Goal: Transaction & Acquisition: Purchase product/service

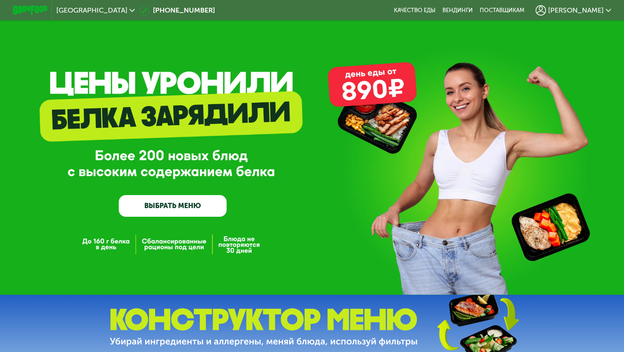
click at [518, 13] on span "[PERSON_NAME]" at bounding box center [575, 10] width 55 height 7
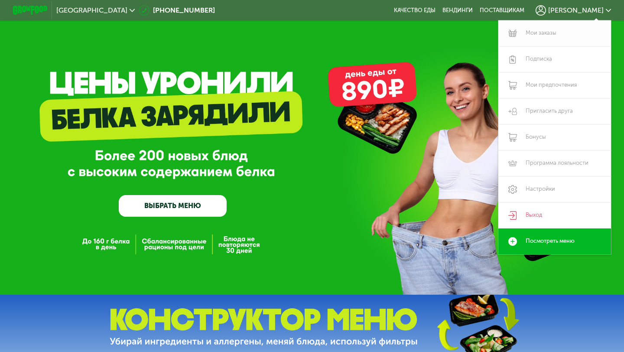
click at [518, 29] on link "Мои заказы" at bounding box center [554, 33] width 113 height 26
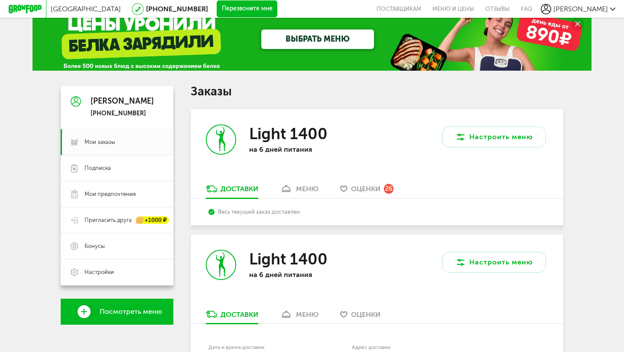
scroll to position [20, 0]
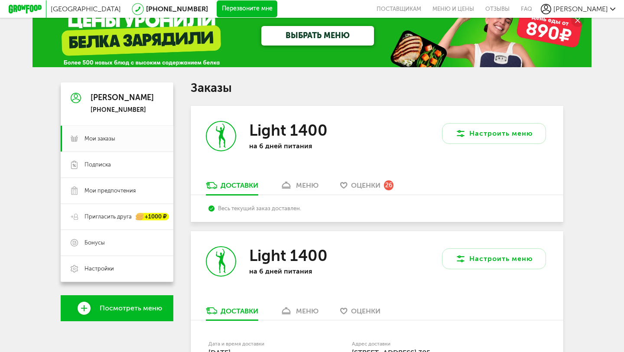
click at [476, 184] on div "Доставки меню Оценки 26" at bounding box center [377, 188] width 372 height 14
click at [311, 184] on div "меню" at bounding box center [307, 185] width 23 height 8
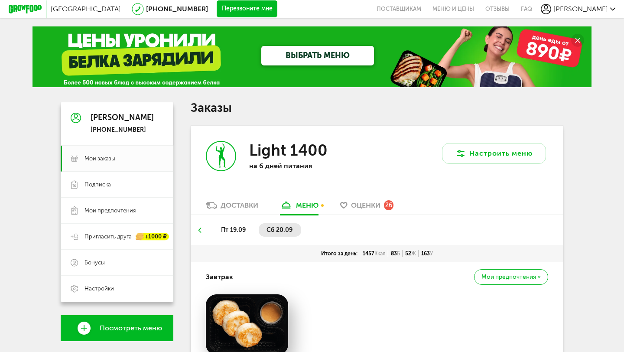
click at [241, 207] on div "Доставки" at bounding box center [239, 205] width 38 height 8
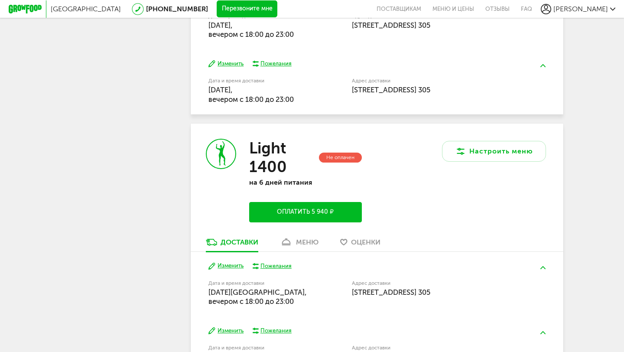
scroll to position [404, 0]
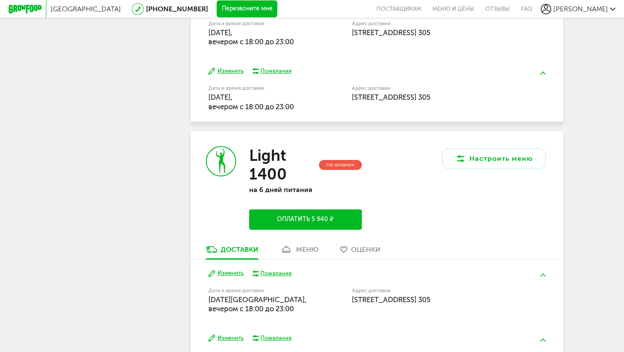
click at [378, 186] on div "Настроить меню" at bounding box center [470, 188] width 186 height 114
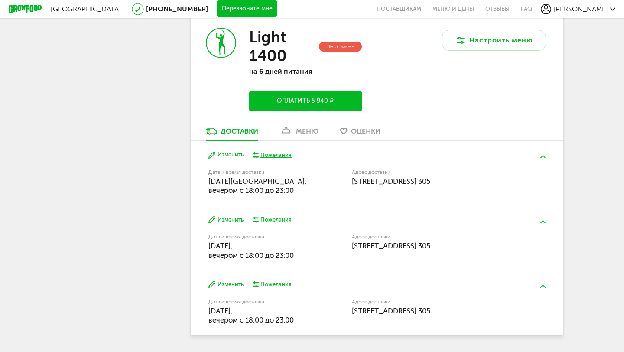
scroll to position [523, 0]
click at [217, 156] on button "Изменить" at bounding box center [225, 154] width 35 height 8
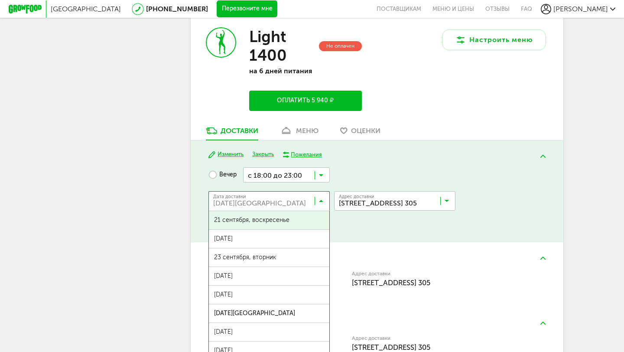
click at [317, 201] on input "Search for option" at bounding box center [270, 202] width 121 height 15
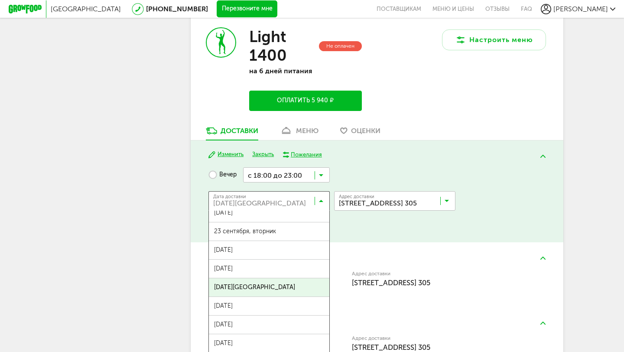
scroll to position [0, 0]
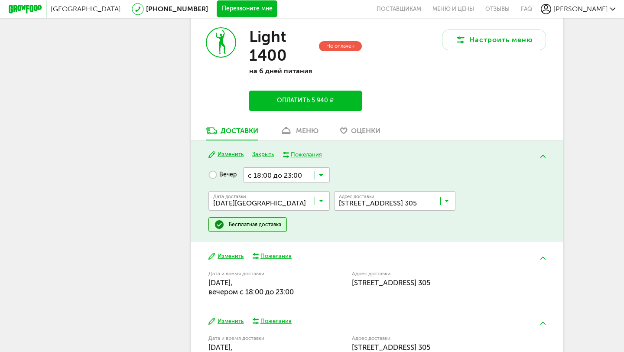
click at [370, 233] on div "Изменить Закрыть Пожелания Вечер с 18:00 до 23:00 Загрузка... Дата доставки 26 …" at bounding box center [377, 191] width 372 height 102
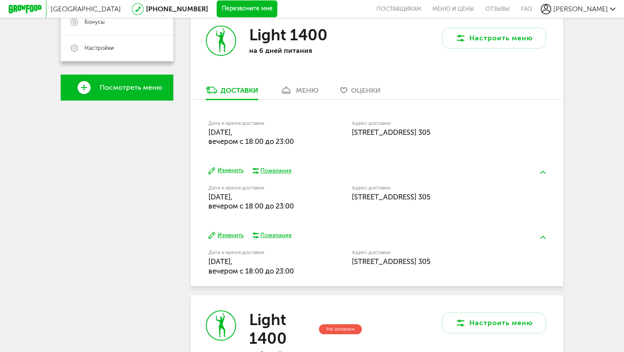
scroll to position [236, 0]
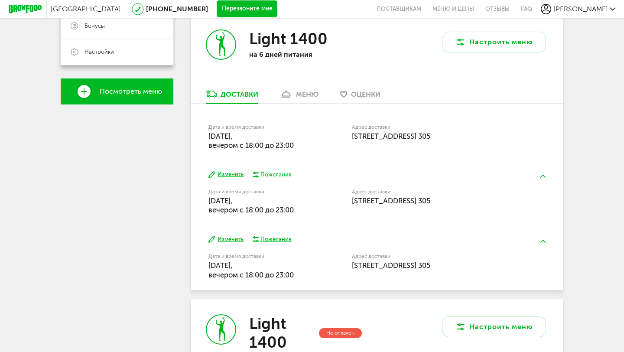
click at [221, 175] on button "Изменить" at bounding box center [225, 174] width 35 height 8
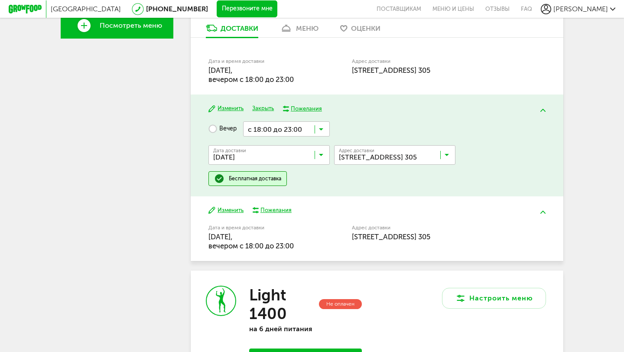
scroll to position [304, 0]
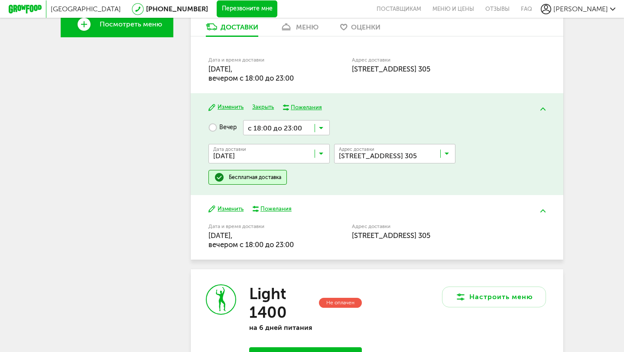
click at [320, 154] on icon at bounding box center [321, 155] width 4 height 9
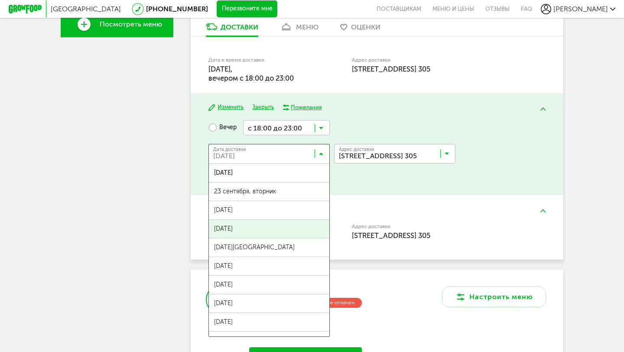
click at [501, 173] on div "Вечер с 18:00 до 23:00 Загрузка... Дата доставки 22 сентября, понедельник Загру…" at bounding box center [376, 152] width 336 height 65
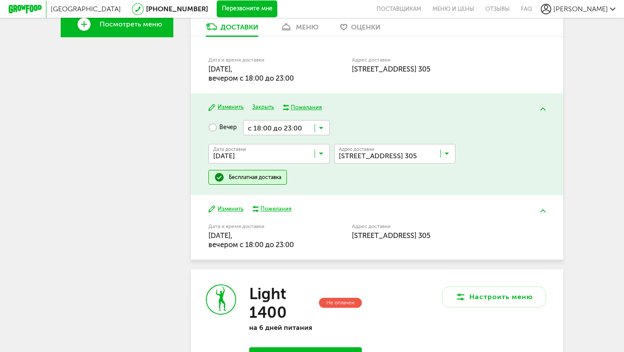
click at [542, 116] on button at bounding box center [542, 109] width 23 height 20
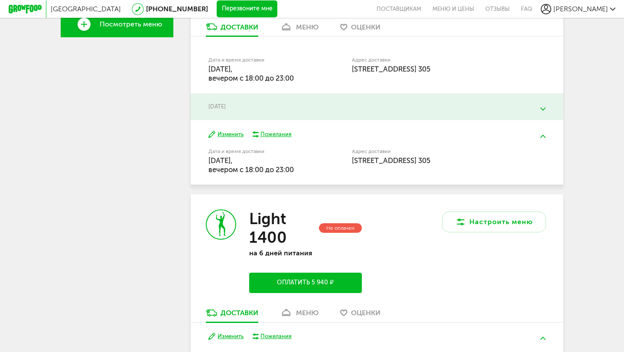
click at [300, 31] on div "меню" at bounding box center [307, 27] width 23 height 8
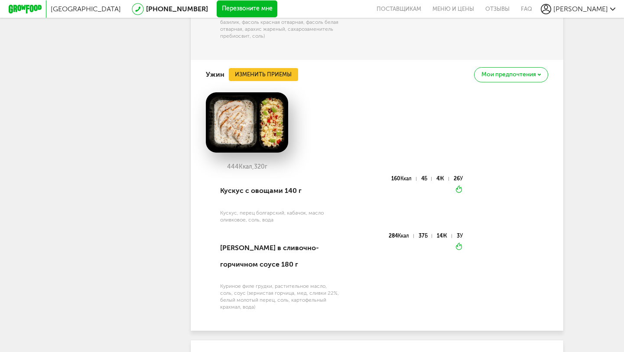
scroll to position [1019, 0]
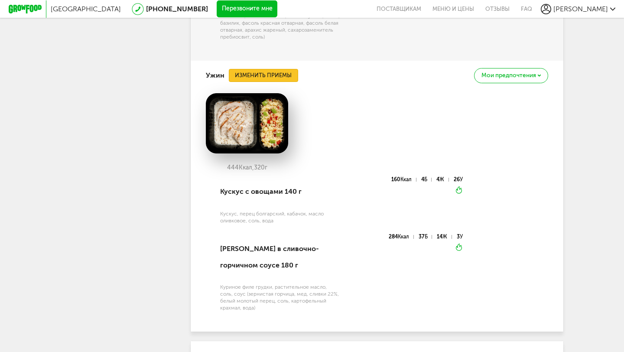
click at [251, 75] on button "Изменить приемы" at bounding box center [263, 75] width 69 height 13
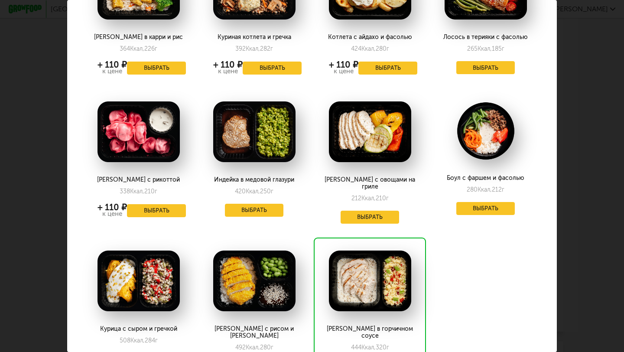
scroll to position [250, 0]
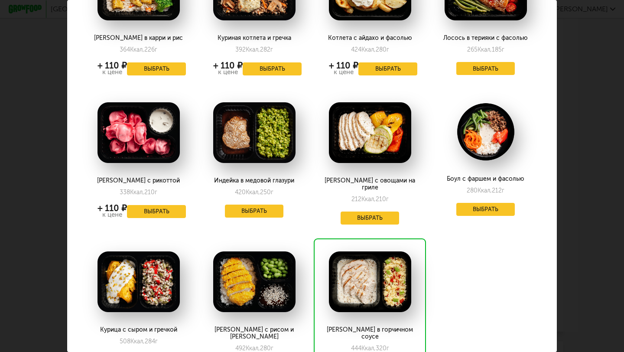
click at [599, 169] on div "Выберите ужины на вторник 23.09 Тортильони с курицей 470 Ккал, 261 г + 110 ₽ к …" at bounding box center [312, 176] width 624 height 352
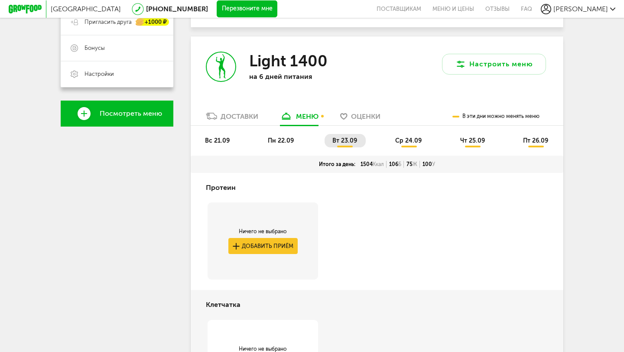
scroll to position [222, 0]
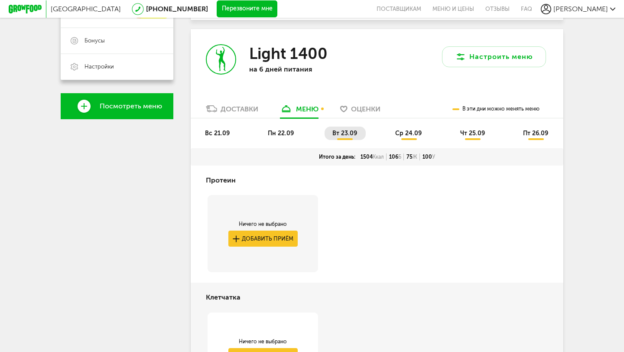
click at [215, 138] on li "вс 21.09" at bounding box center [217, 132] width 41 height 13
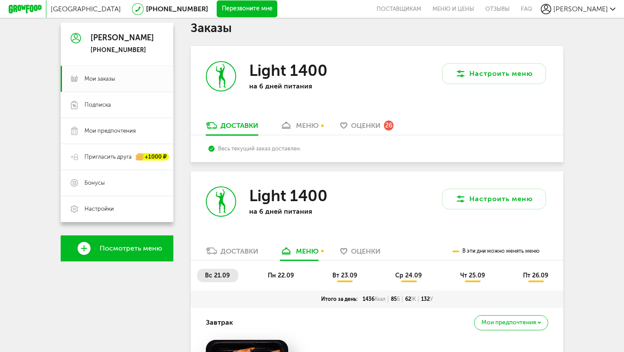
scroll to position [107, 0]
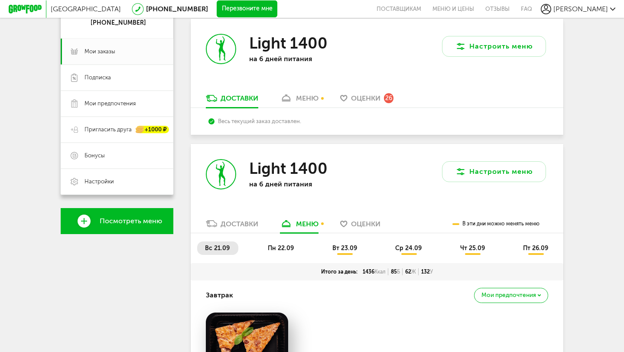
click at [284, 250] on span "пн 22.09" at bounding box center [281, 247] width 26 height 7
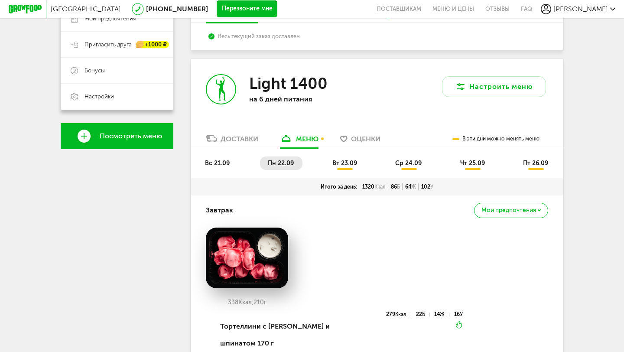
scroll to position [191, 0]
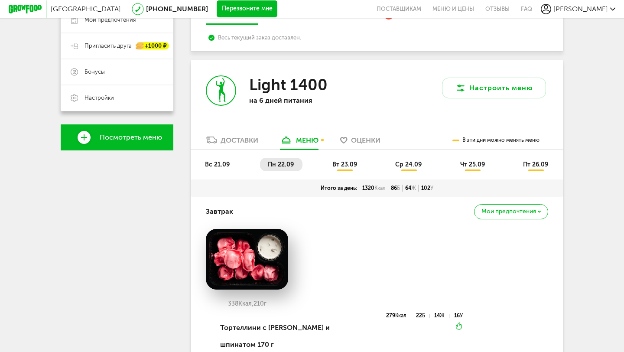
click at [346, 162] on span "вт 23.09" at bounding box center [344, 164] width 25 height 7
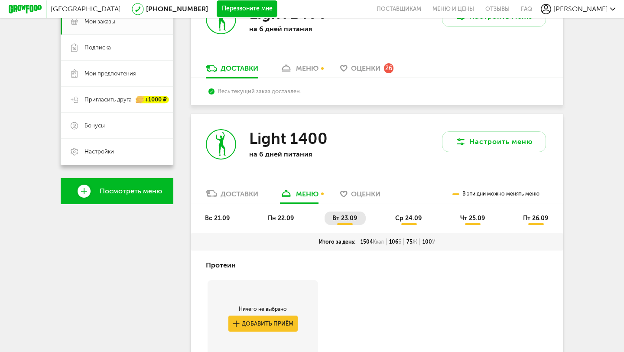
scroll to position [157, 0]
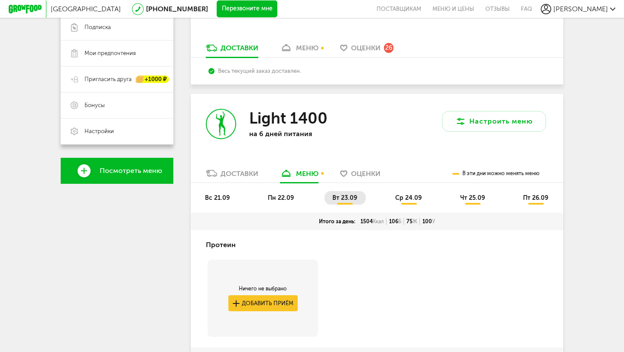
click at [411, 195] on span "ср 24.09" at bounding box center [408, 197] width 26 height 7
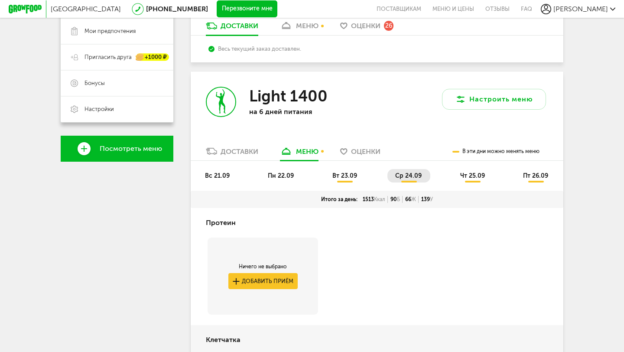
scroll to position [179, 0]
click at [409, 178] on span "ср 24.09" at bounding box center [408, 175] width 26 height 7
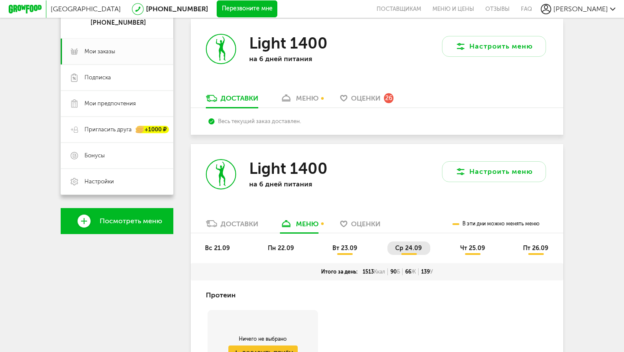
scroll to position [13, 0]
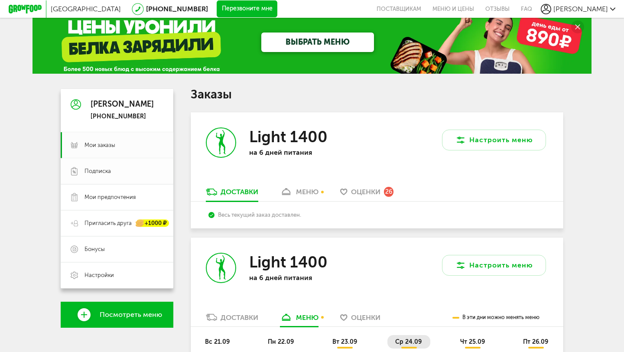
click at [121, 169] on span "Подписка" at bounding box center [123, 171] width 79 height 8
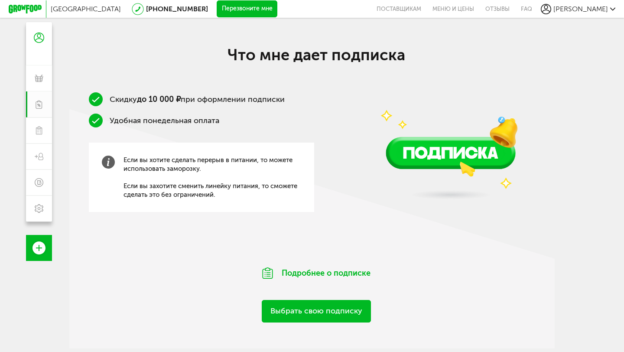
scroll to position [79, 0]
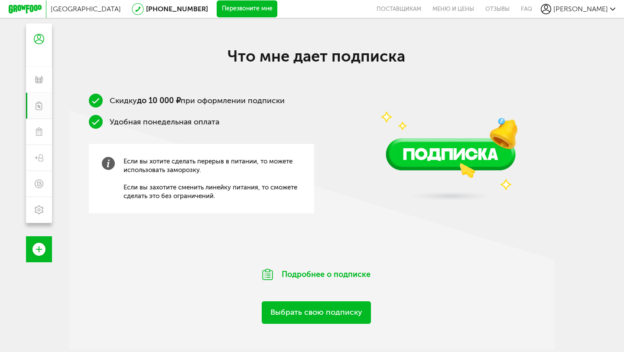
click at [188, 197] on span "Если вы хотите сделать перерыв в питании, то можете использовать заморозку. Есл…" at bounding box center [212, 178] width 178 height 43
click at [111, 162] on img at bounding box center [108, 163] width 13 height 13
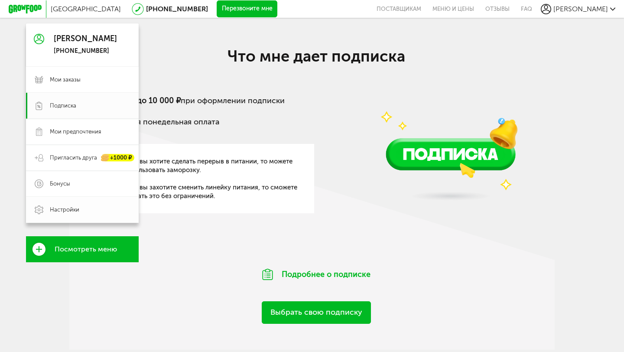
click at [68, 204] on link "Настройки" at bounding box center [82, 210] width 113 height 26
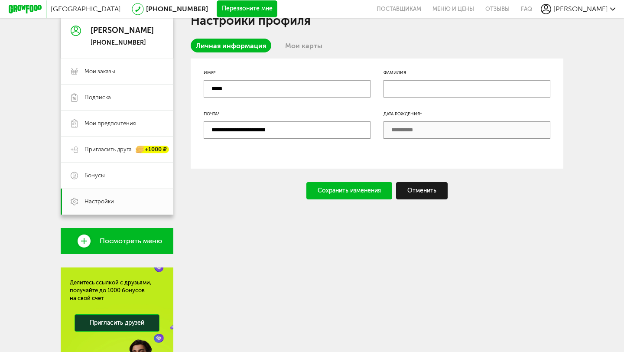
scroll to position [85, 0]
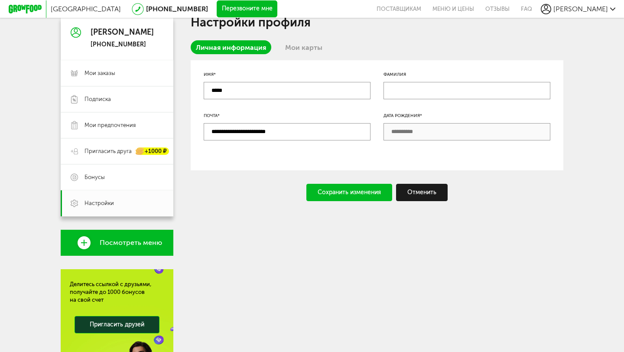
click at [575, 13] on div "Санкт-Петербург 8 (800) 555-21-78 Перезвоните мне поставщикам Меню и цены Отзыв…" at bounding box center [312, 9] width 606 height 18
click at [551, 13] on icon at bounding box center [545, 9] width 10 height 10
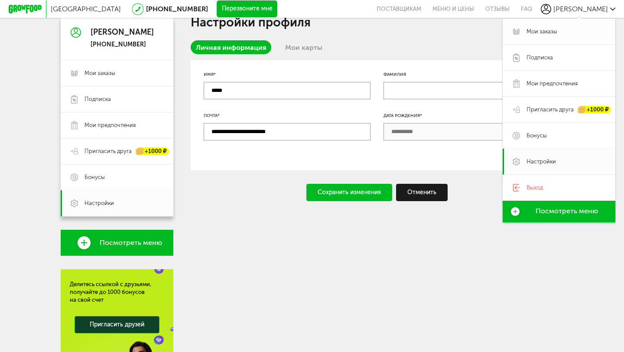
click at [546, 36] on link "Мои заказы" at bounding box center [558, 32] width 113 height 26
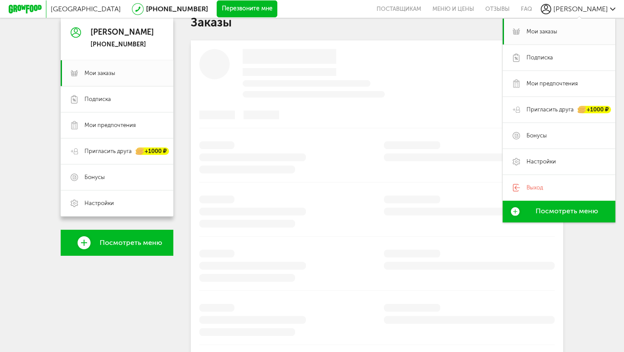
click at [493, 136] on div at bounding box center [377, 198] width 372 height 317
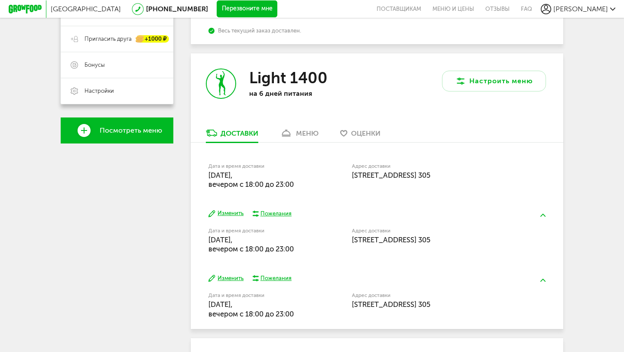
scroll to position [197, 0]
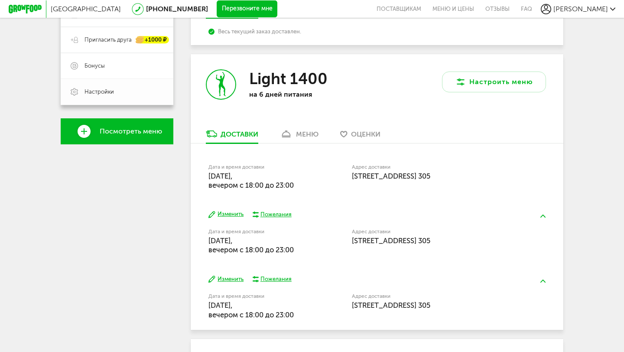
click at [145, 94] on span "Настройки" at bounding box center [123, 92] width 79 height 8
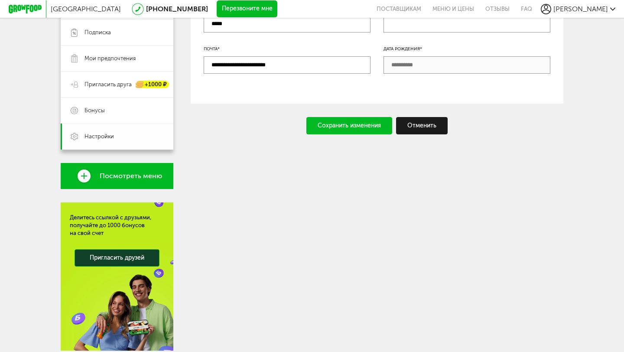
scroll to position [185, 0]
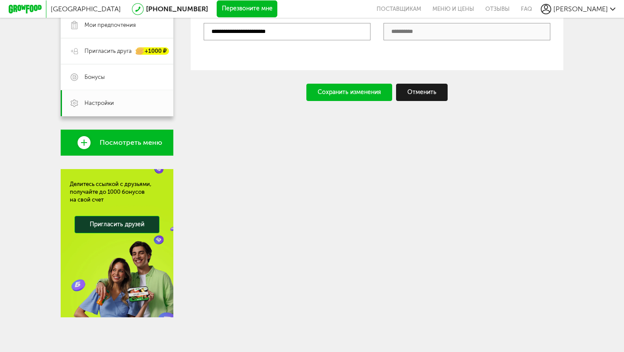
click at [380, 95] on div "Сохранить изменения" at bounding box center [349, 92] width 86 height 17
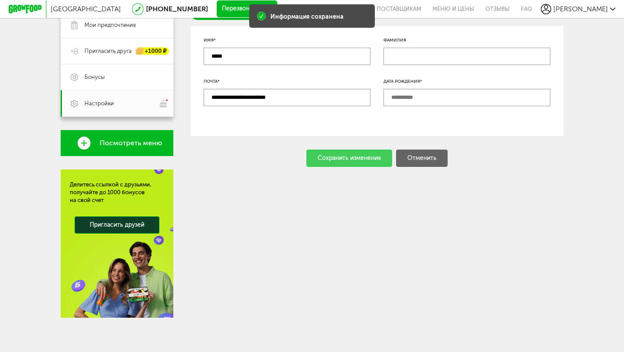
click at [401, 103] on input "text" at bounding box center [466, 97] width 167 height 17
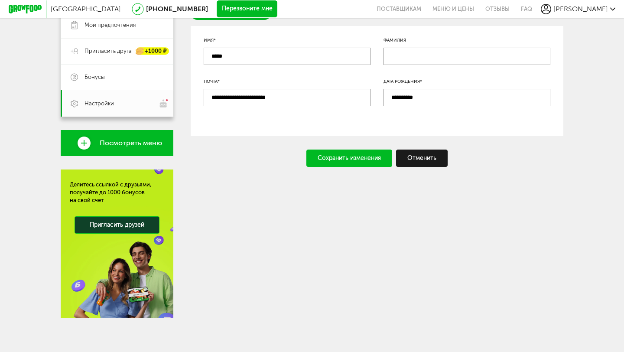
type input "**********"
click at [372, 153] on div "Сохранить изменения" at bounding box center [349, 157] width 86 height 17
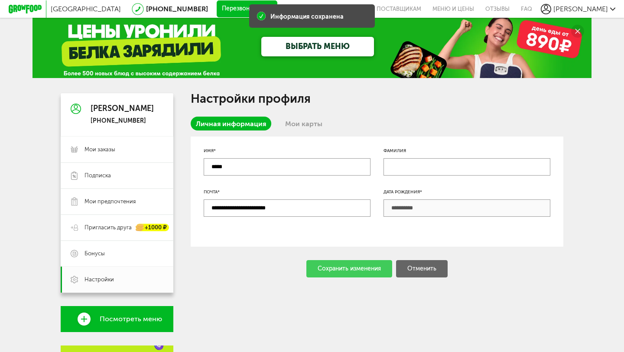
scroll to position [0, 0]
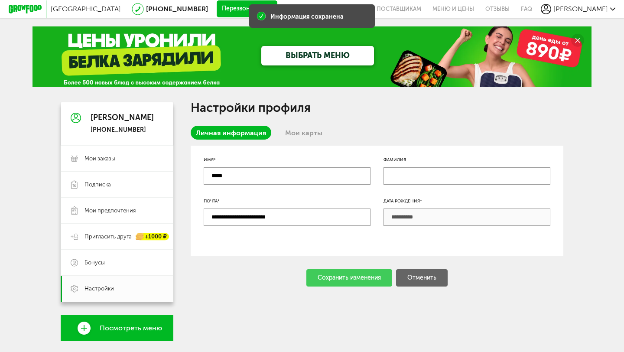
click at [303, 131] on link "Мои карты" at bounding box center [304, 133] width 48 height 14
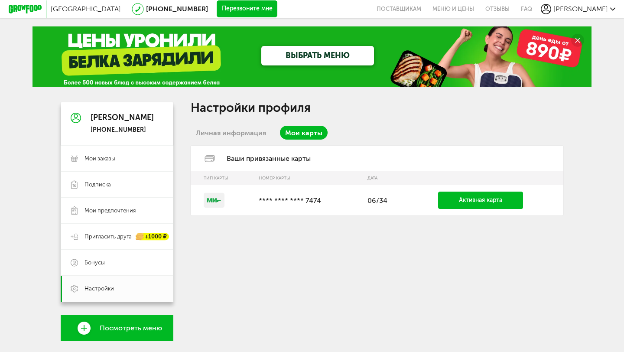
click at [250, 129] on link "Личная информация" at bounding box center [231, 133] width 81 height 14
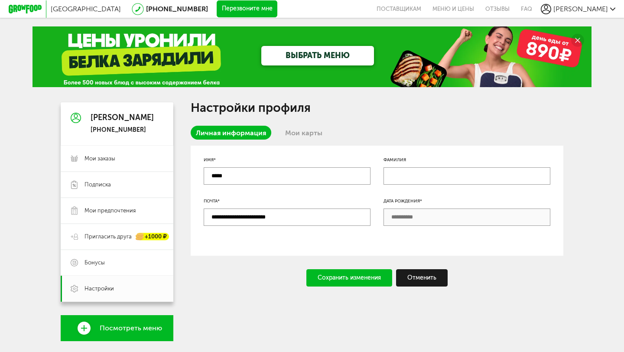
click at [106, 119] on div "[PERSON_NAME]" at bounding box center [122, 117] width 63 height 9
click at [106, 151] on link "Мои заказы" at bounding box center [117, 159] width 113 height 26
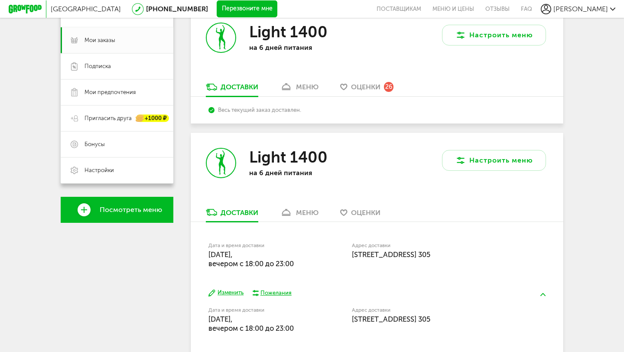
scroll to position [123, 0]
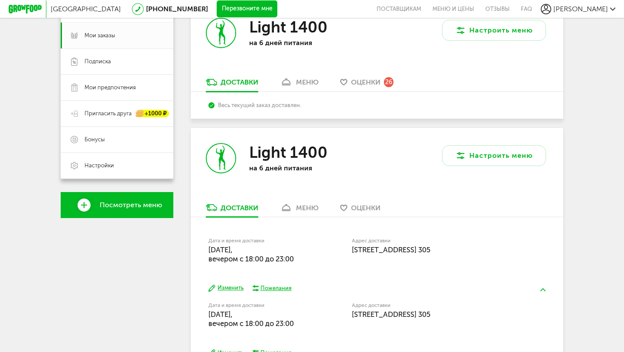
click at [372, 76] on div "Light 1400 на 6 дней питания" at bounding box center [284, 40] width 186 height 75
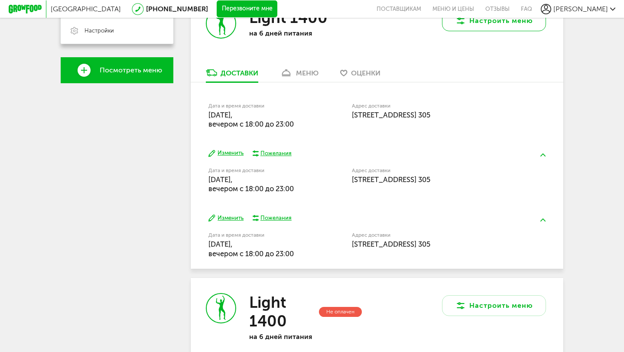
scroll to position [259, 0]
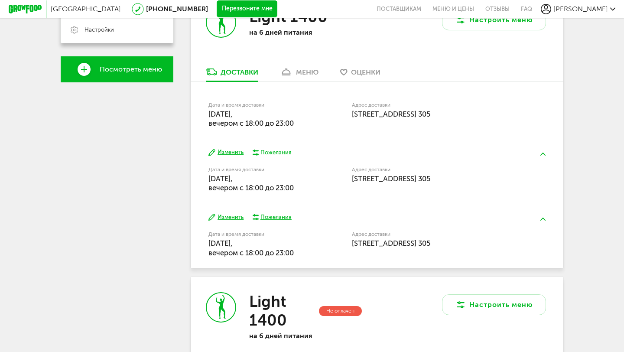
click at [276, 152] on div "Пожелания" at bounding box center [275, 153] width 31 height 8
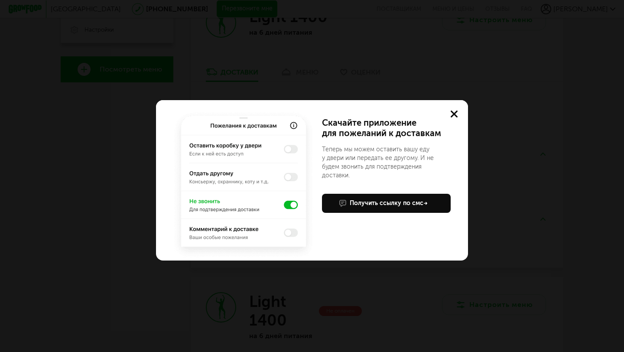
click at [415, 69] on div "Учтем ваши пожелания в приложении Скачайте приложение для пожеланий к доставкам…" at bounding box center [312, 176] width 624 height 352
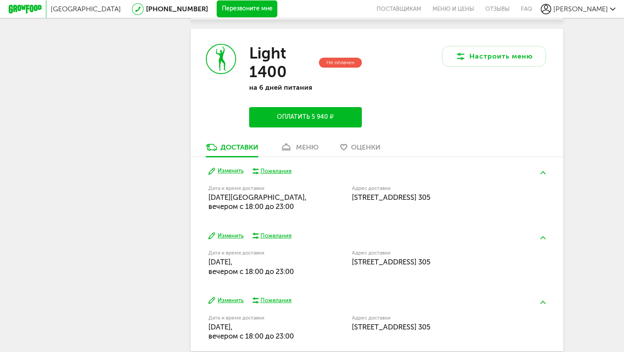
scroll to position [509, 0]
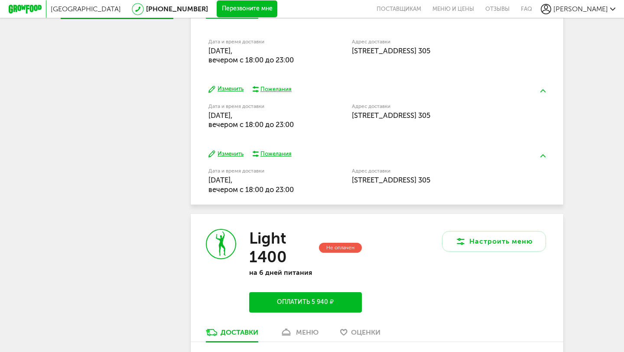
scroll to position [297, 0]
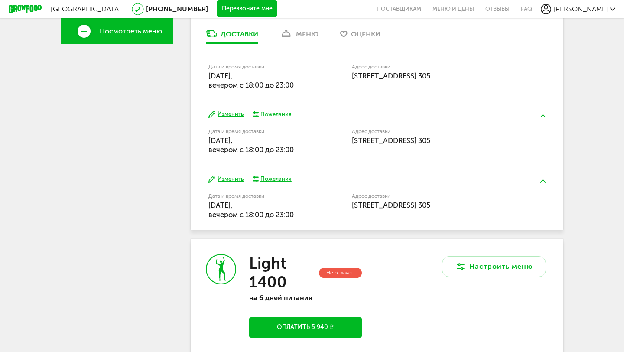
click at [225, 115] on button "Изменить" at bounding box center [225, 114] width 35 height 8
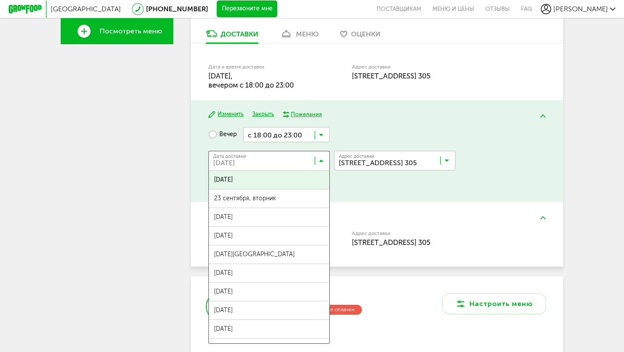
click at [321, 164] on icon at bounding box center [321, 162] width 4 height 9
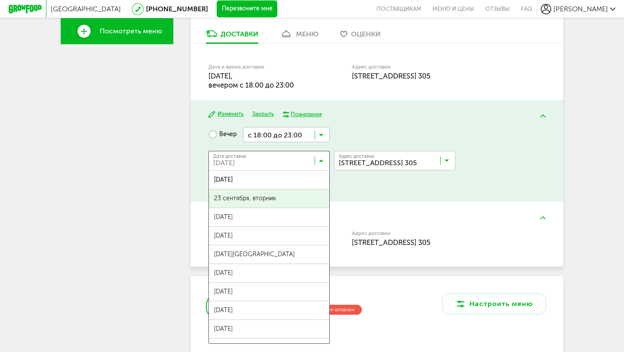
click at [287, 204] on span "23 сентября, вторник" at bounding box center [269, 198] width 120 height 18
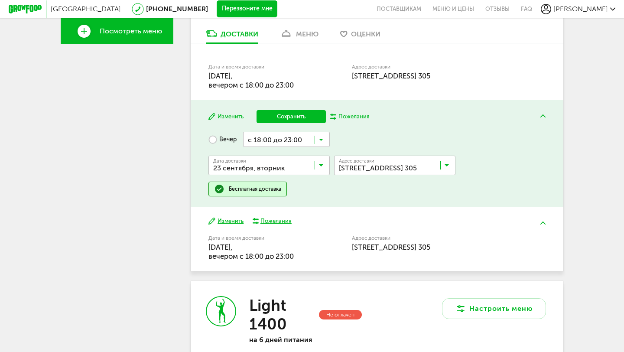
click at [298, 120] on button "Сохранить" at bounding box center [290, 116] width 69 height 13
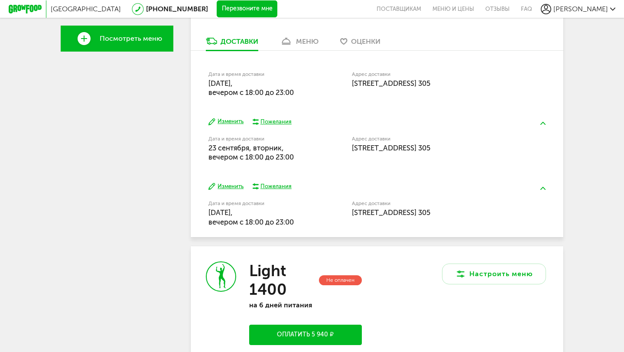
scroll to position [288, 0]
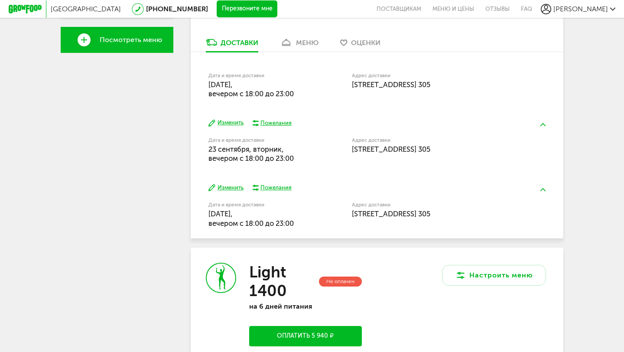
click at [233, 123] on button "Изменить" at bounding box center [225, 123] width 35 height 8
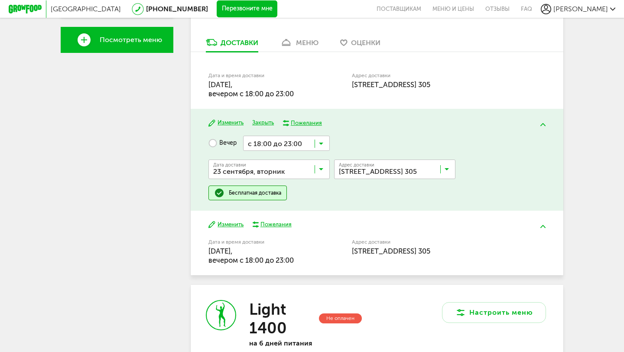
click at [323, 169] on icon at bounding box center [321, 171] width 4 height 9
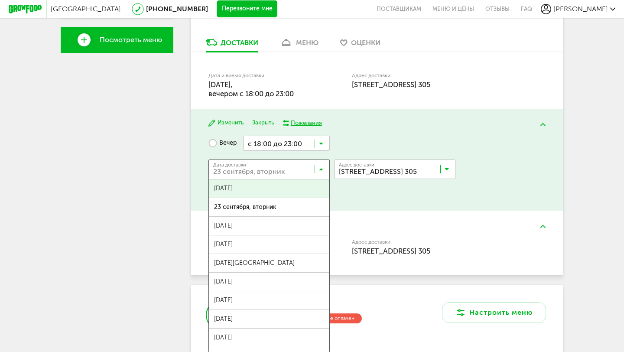
click at [587, 162] on div "Санкт-Петербург 8 (800) 555-21-78 Перезвоните мне поставщикам Меню и цены Отзыв…" at bounding box center [312, 181] width 624 height 938
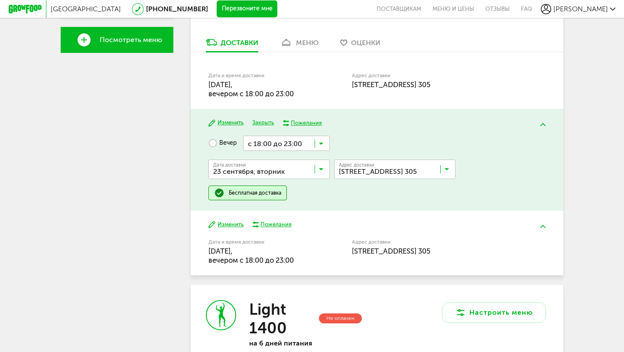
click at [581, 164] on div "Санкт-Петербург 8 (800) 555-21-78 Перезвоните мне поставщикам Меню и цены Отзыв…" at bounding box center [312, 181] width 624 height 938
click at [547, 128] on button at bounding box center [542, 124] width 23 height 20
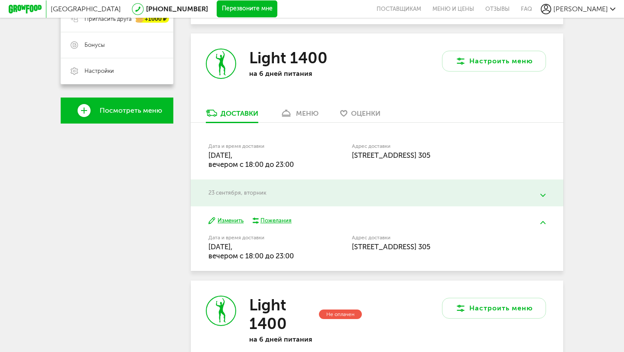
scroll to position [217, 0]
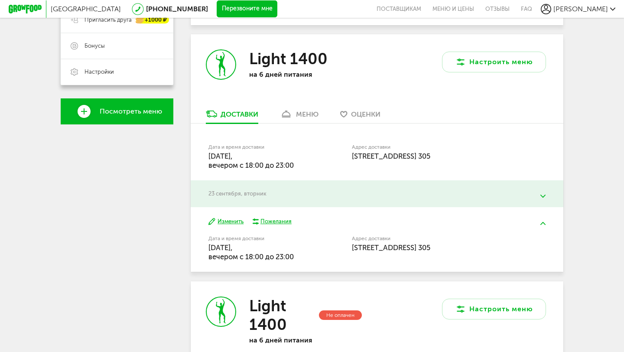
click at [580, 211] on div "Санкт-Петербург 8 (800) 555-21-78 Перезвоните мне поставщикам Меню и цены Отзыв…" at bounding box center [312, 215] width 624 height 864
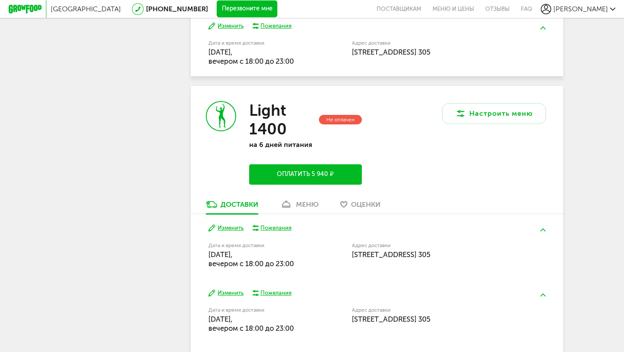
scroll to position [403, 0]
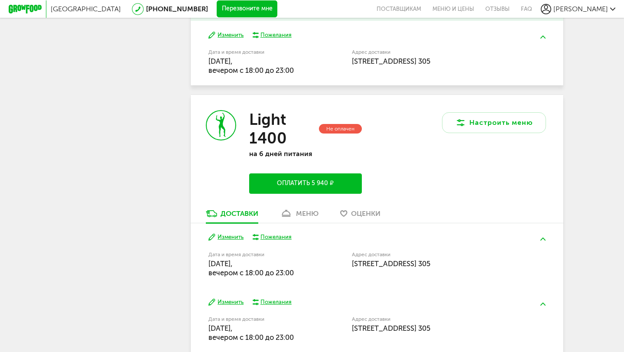
click at [344, 131] on div "Не оплачен" at bounding box center [340, 129] width 43 height 10
click at [275, 122] on h3 "Light 1400" at bounding box center [283, 128] width 68 height 37
click at [222, 119] on icon at bounding box center [221, 125] width 29 height 29
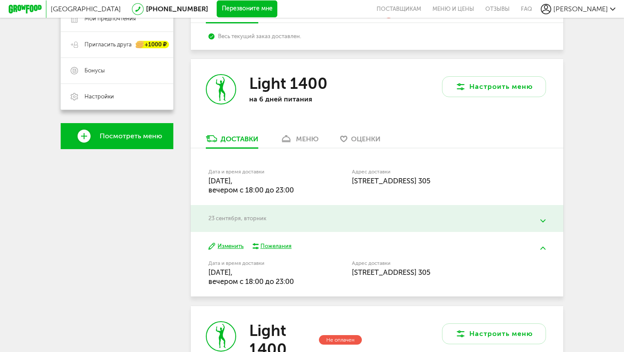
scroll to position [191, 0]
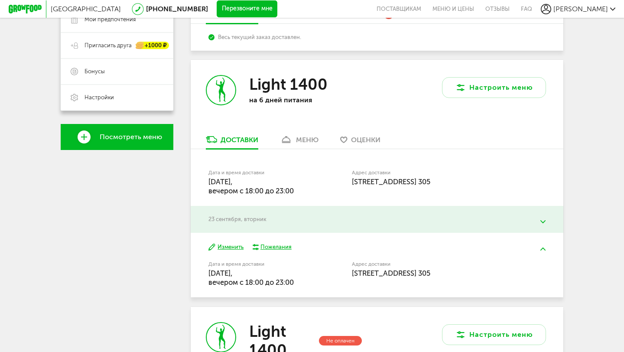
click at [542, 222] on img at bounding box center [542, 221] width 5 height 3
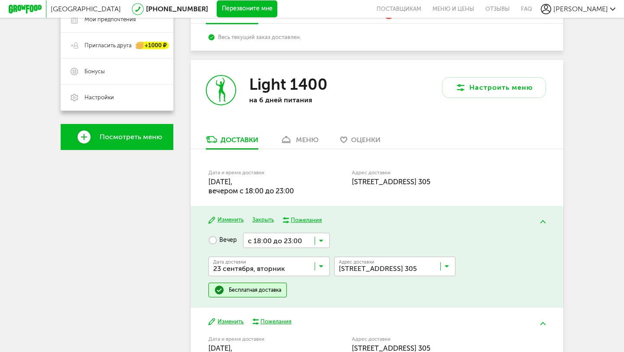
click at [309, 140] on div "меню" at bounding box center [307, 140] width 23 height 8
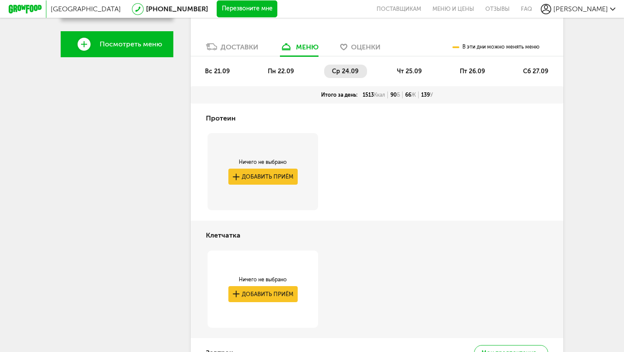
scroll to position [273, 0]
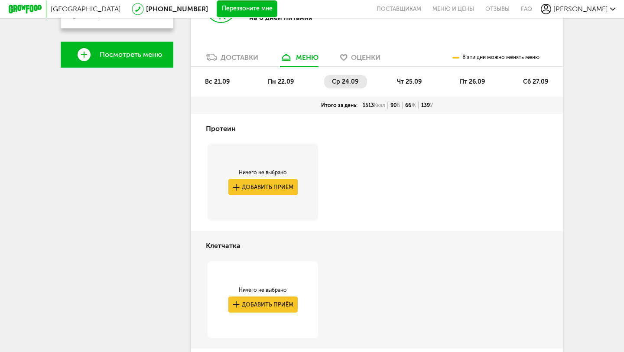
click at [405, 83] on span "чт 25.09" at bounding box center [409, 81] width 25 height 7
click at [347, 81] on span "ср 24.09" at bounding box center [345, 81] width 26 height 7
click at [462, 81] on span "пт 26.09" at bounding box center [471, 81] width 25 height 7
click at [539, 82] on span "сб 27.09" at bounding box center [535, 81] width 25 height 7
click at [411, 81] on span "чт 25.09" at bounding box center [409, 81] width 25 height 7
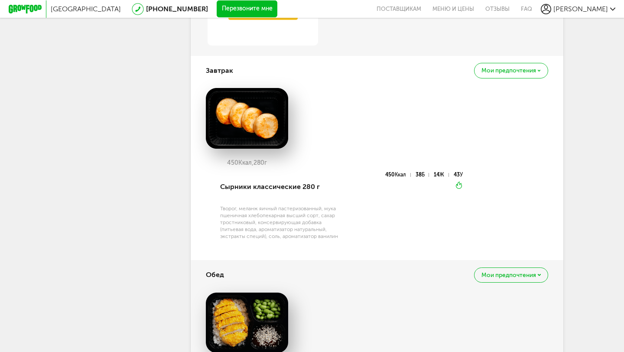
scroll to position [0, 0]
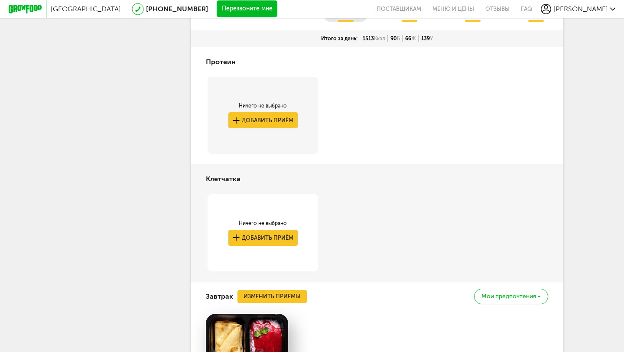
scroll to position [258, 0]
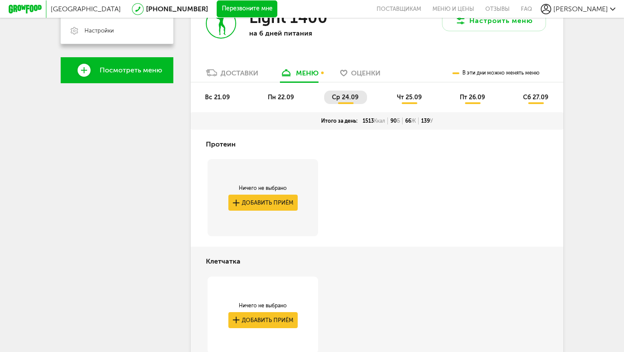
click at [406, 100] on span "чт 25.09" at bounding box center [409, 97] width 25 height 7
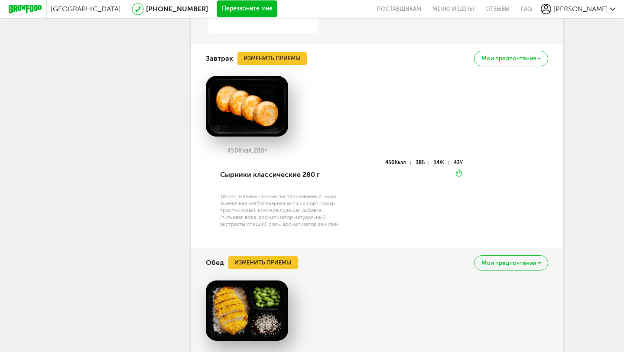
scroll to position [573, 0]
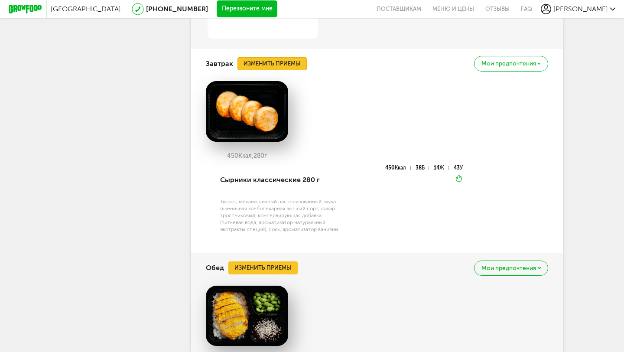
click at [279, 66] on button "Изменить приемы" at bounding box center [271, 63] width 69 height 13
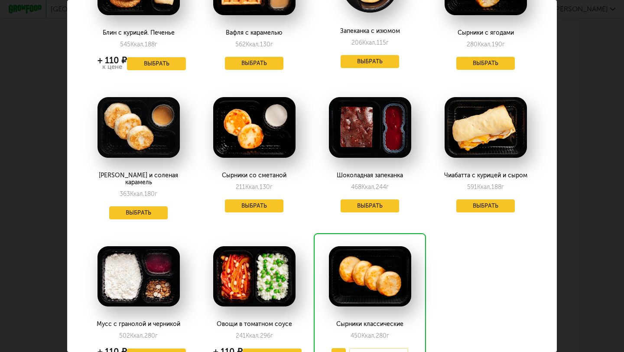
scroll to position [449, 0]
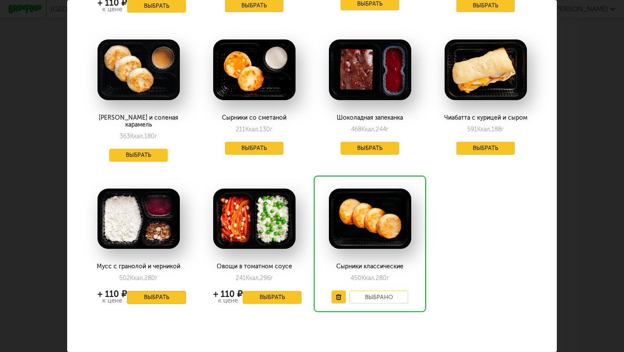
click at [151, 291] on button "Выбрать" at bounding box center [156, 297] width 59 height 13
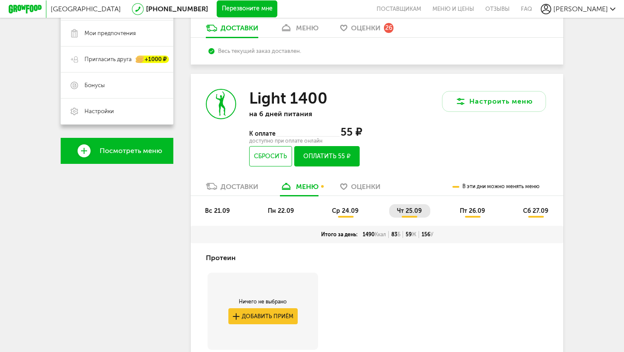
scroll to position [177, 0]
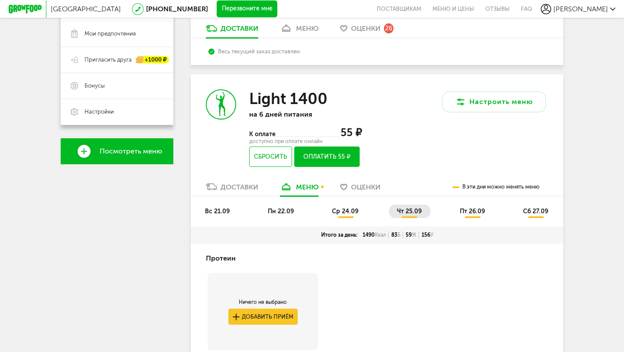
click at [348, 217] on li "ср 24.09" at bounding box center [345, 210] width 43 height 13
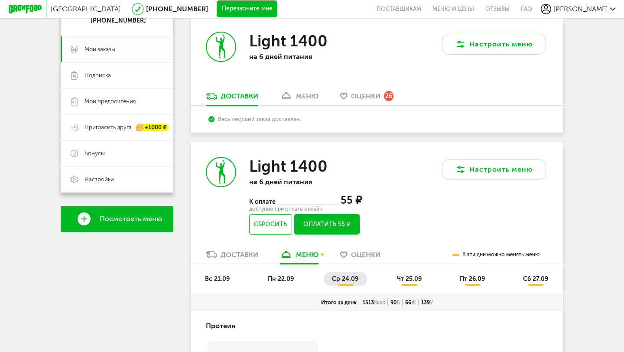
scroll to position [111, 0]
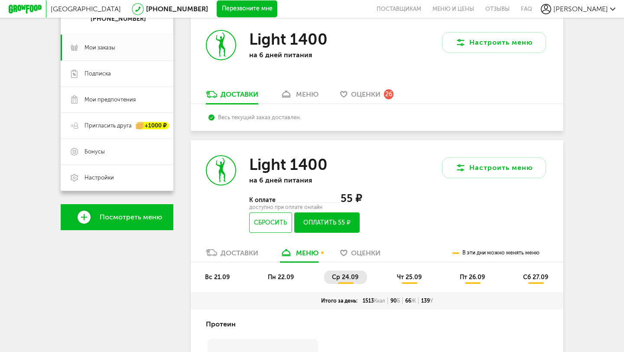
click at [342, 222] on button "Оплатить 55 ₽" at bounding box center [326, 222] width 65 height 20
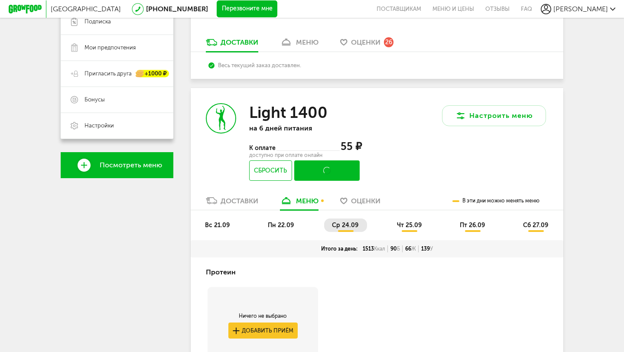
scroll to position [183, 0]
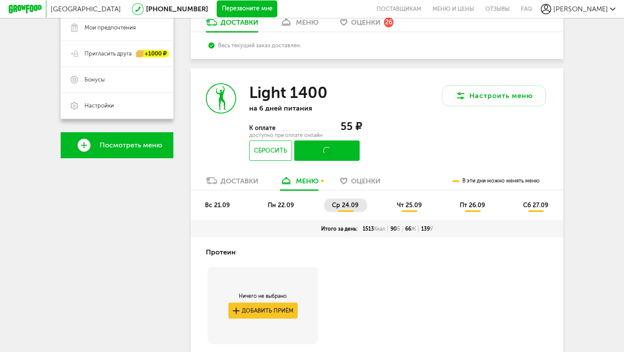
scroll to position [24, 0]
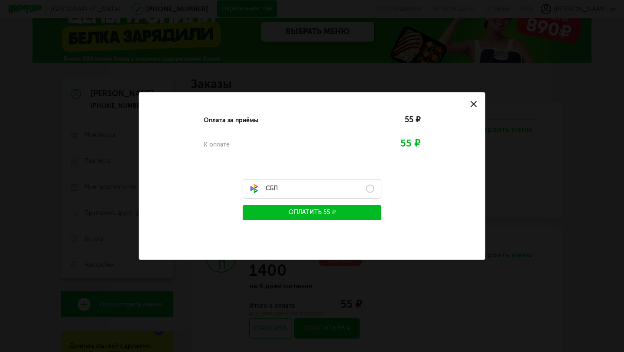
click at [362, 181] on label "СБП" at bounding box center [312, 188] width 139 height 19
click at [356, 213] on button "Оплатить 55 ₽" at bounding box center [312, 212] width 139 height 15
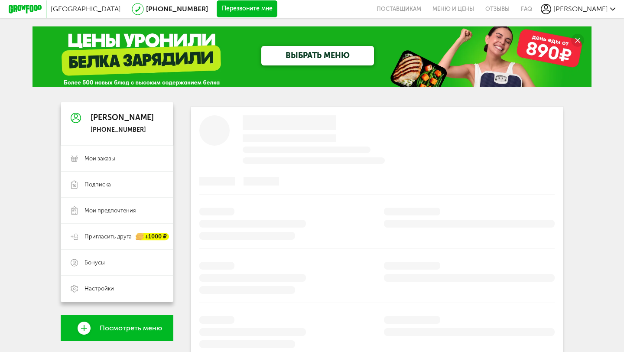
click at [576, 39] on icon at bounding box center [577, 40] width 5 height 5
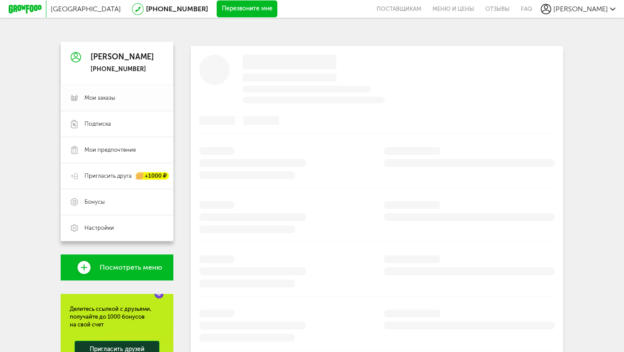
click at [116, 91] on link "Мои заказы" at bounding box center [117, 98] width 113 height 26
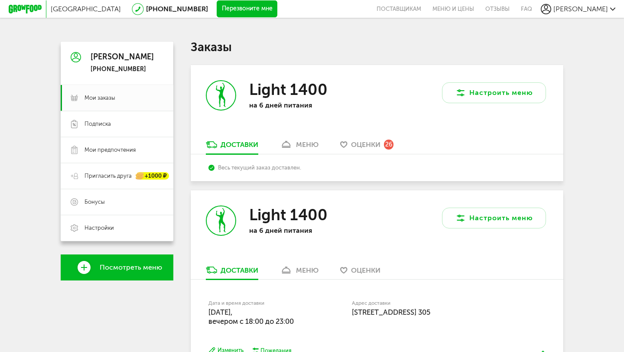
click at [301, 146] on div "меню" at bounding box center [307, 144] width 23 height 8
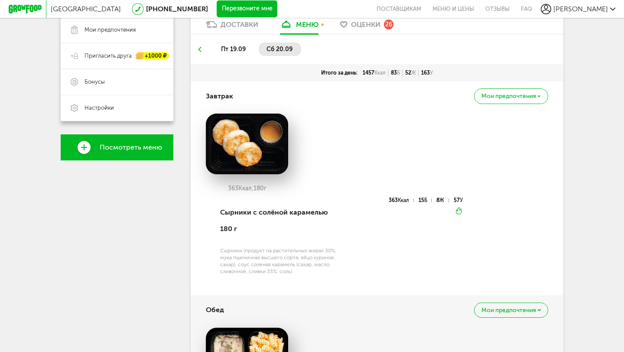
scroll to position [125, 0]
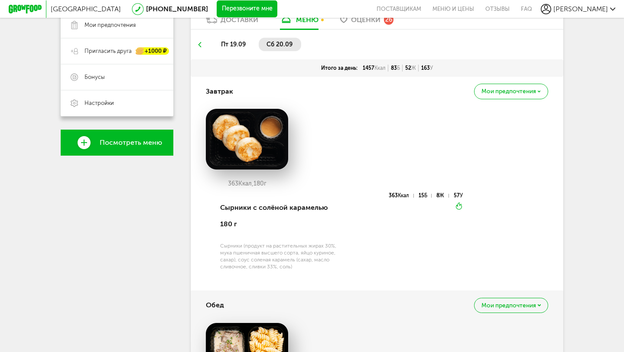
click at [202, 44] on icon at bounding box center [200, 44] width 6 height 5
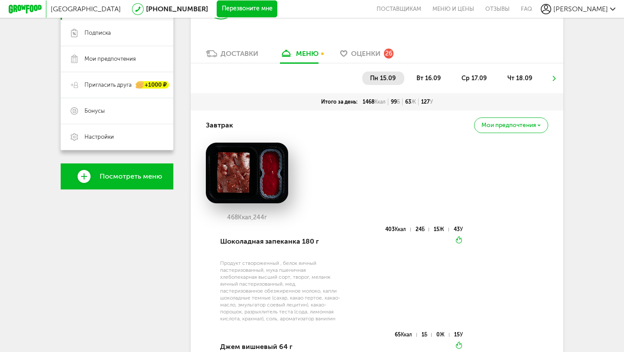
scroll to position [91, 0]
click at [425, 80] on span "вт 16.09" at bounding box center [428, 78] width 24 height 7
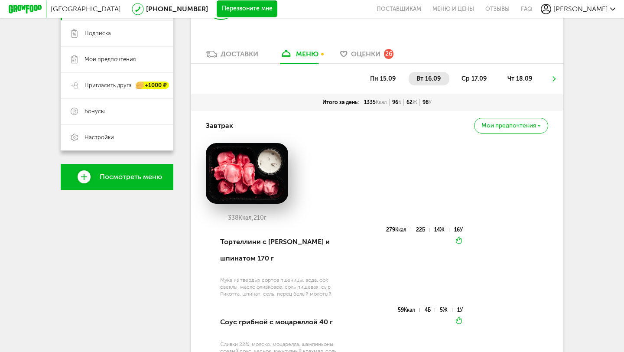
click at [473, 79] on span "ср 17.09" at bounding box center [473, 78] width 25 height 7
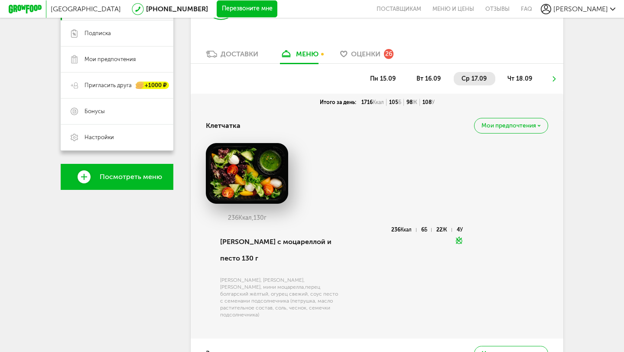
click at [519, 75] on span "чт 18.09" at bounding box center [519, 78] width 25 height 7
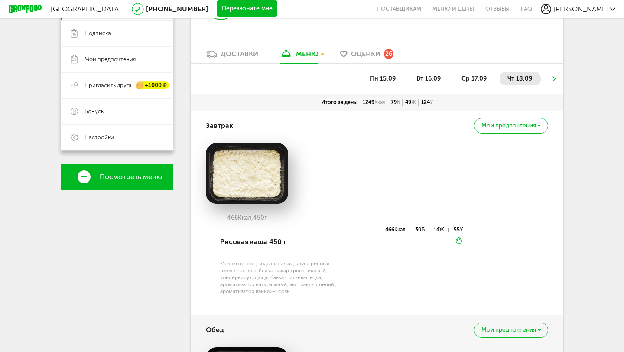
click at [249, 52] on div "Доставки" at bounding box center [239, 54] width 38 height 8
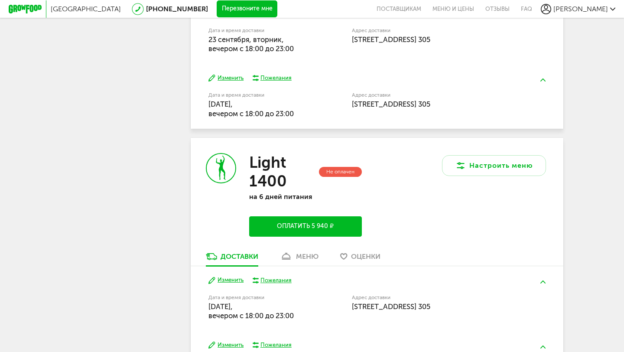
scroll to position [353, 0]
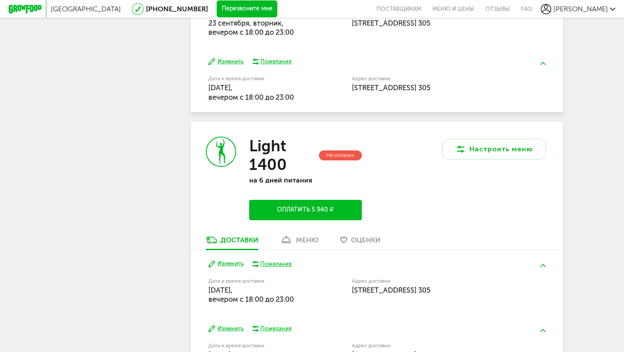
click at [19, 3] on div at bounding box center [28, 8] width 38 height 17
click at [25, 8] on icon at bounding box center [25, 9] width 33 height 9
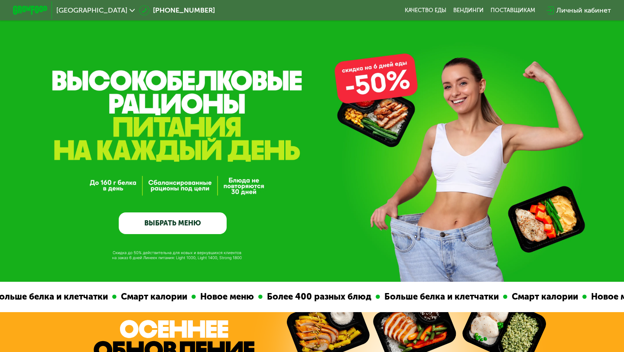
scroll to position [13, 0]
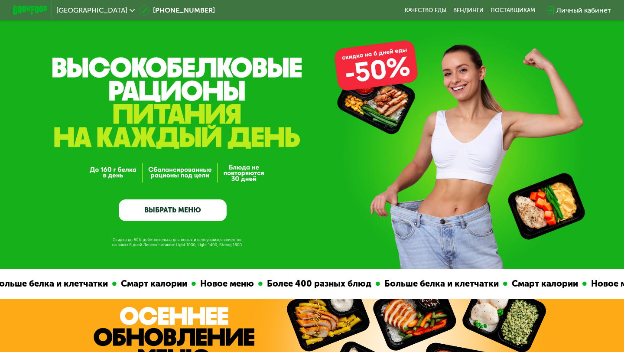
click at [379, 65] on div "GrowFood — доставка правильного питания ВЫБРАТЬ МЕНЮ" at bounding box center [312, 127] width 624 height 281
click at [196, 214] on link "ВЫБРАТЬ МЕНЮ" at bounding box center [173, 210] width 108 height 22
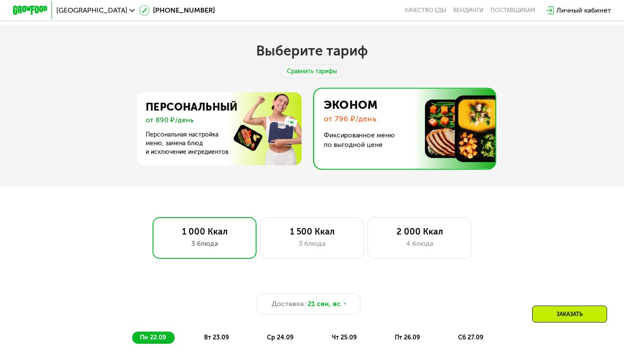
scroll to position [515, 0]
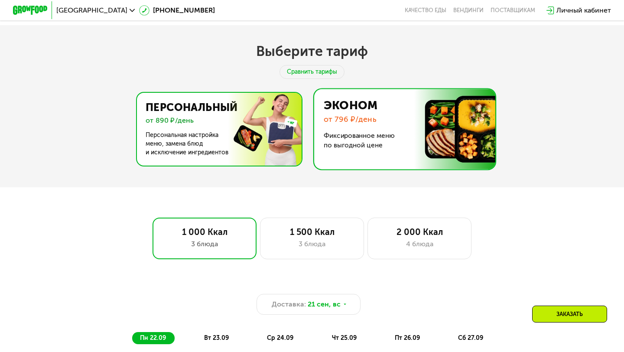
click at [175, 142] on img at bounding box center [217, 129] width 168 height 73
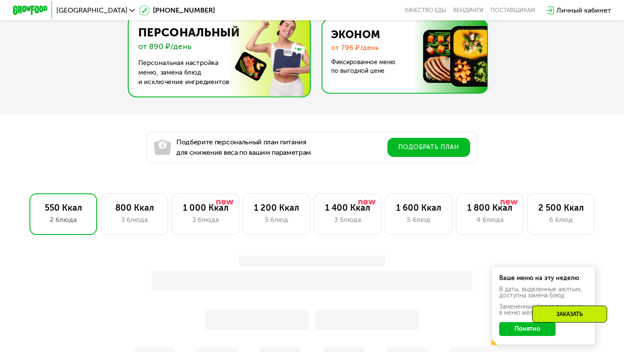
scroll to position [609, 0]
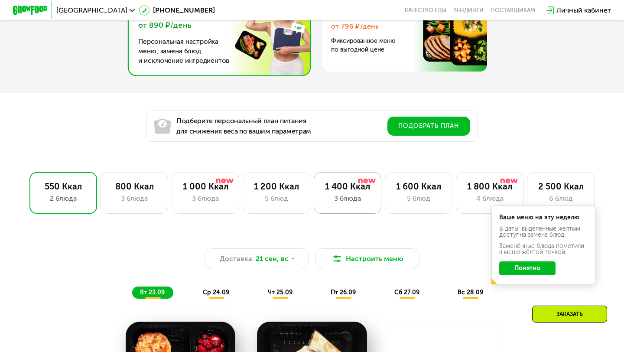
click at [325, 201] on div "3 блюда" at bounding box center [347, 198] width 49 height 10
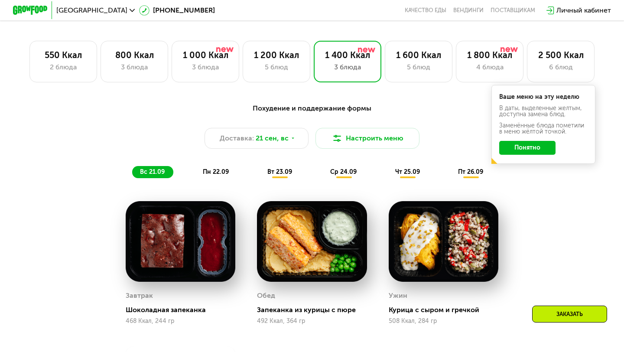
scroll to position [741, 0]
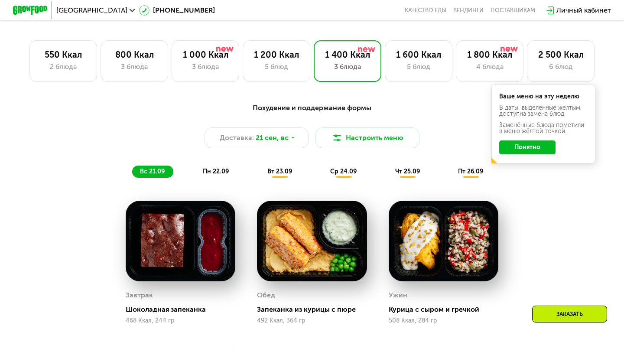
click at [540, 151] on button "Понятно" at bounding box center [527, 147] width 56 height 14
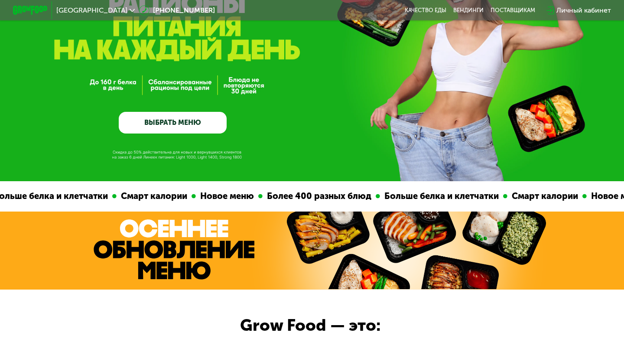
scroll to position [0, 0]
